Goal: Find specific page/section: Find specific page/section

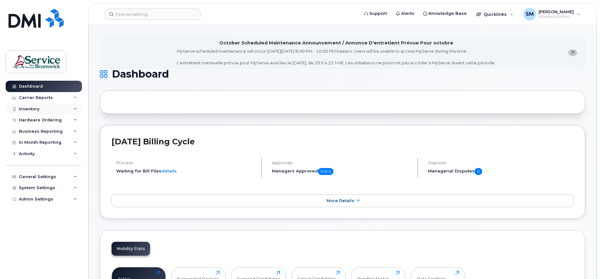
click at [75, 108] on icon at bounding box center [75, 108] width 3 height 3
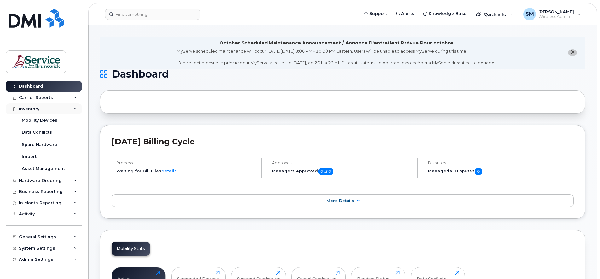
click at [75, 110] on icon at bounding box center [75, 108] width 3 height 3
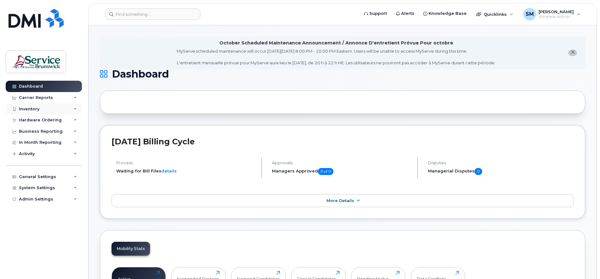
click at [75, 109] on icon at bounding box center [75, 108] width 3 height 3
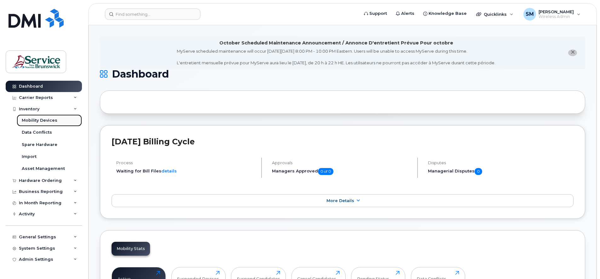
click at [48, 119] on div "Mobility Devices" at bounding box center [40, 121] width 36 height 6
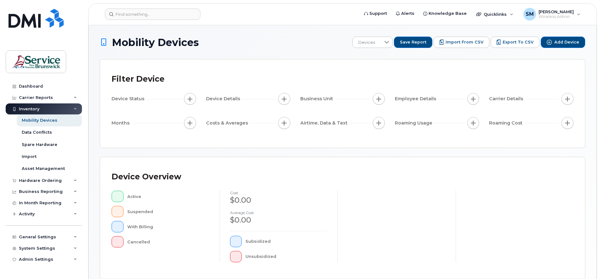
click at [73, 108] on div "Inventory" at bounding box center [44, 108] width 76 height 11
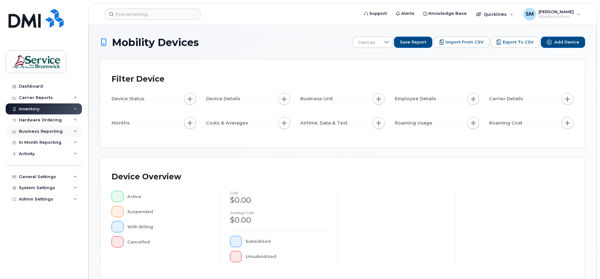
click at [74, 131] on icon at bounding box center [75, 131] width 3 height 3
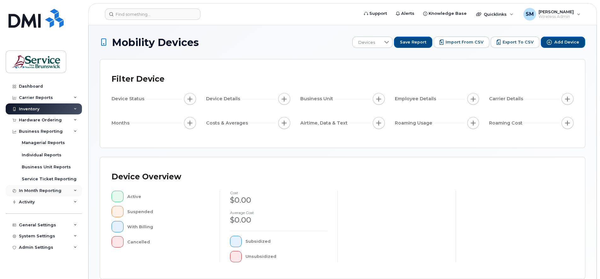
click at [74, 190] on icon at bounding box center [75, 190] width 3 height 3
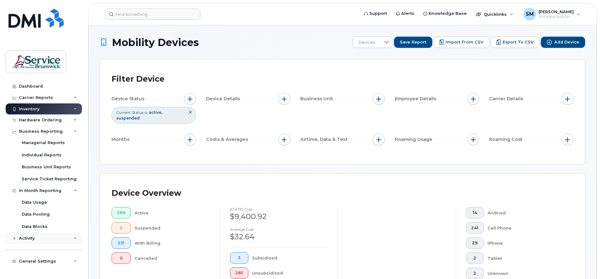
click at [74, 238] on icon at bounding box center [75, 238] width 3 height 3
click at [74, 98] on icon at bounding box center [75, 97] width 3 height 3
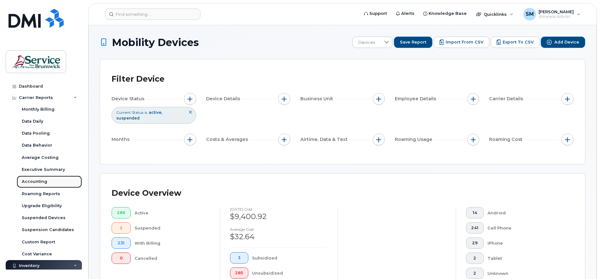
click at [30, 182] on div "Accounting" at bounding box center [35, 182] width 26 height 6
